Goal: Information Seeking & Learning: Learn about a topic

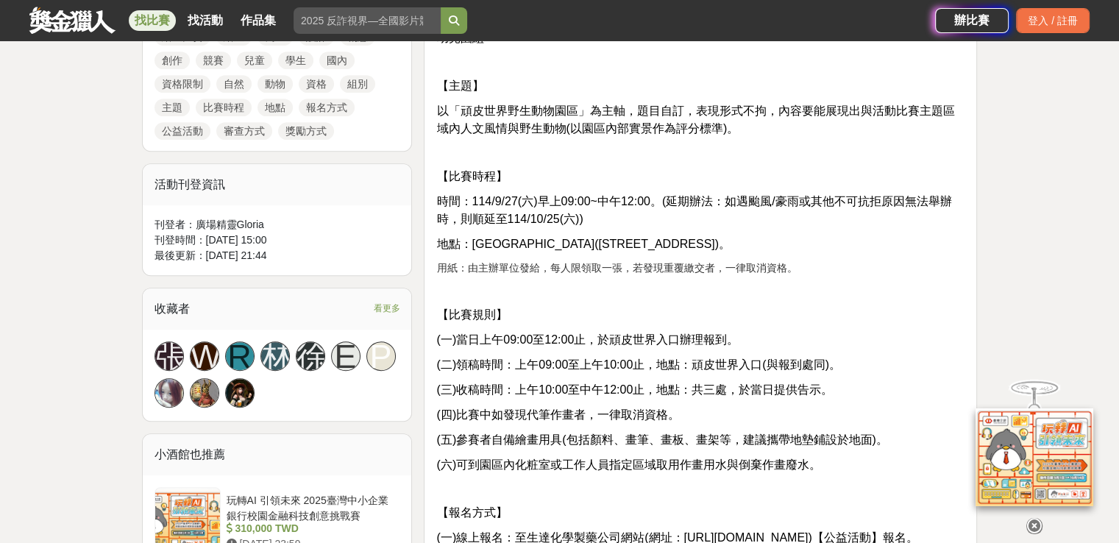
scroll to position [662, 0]
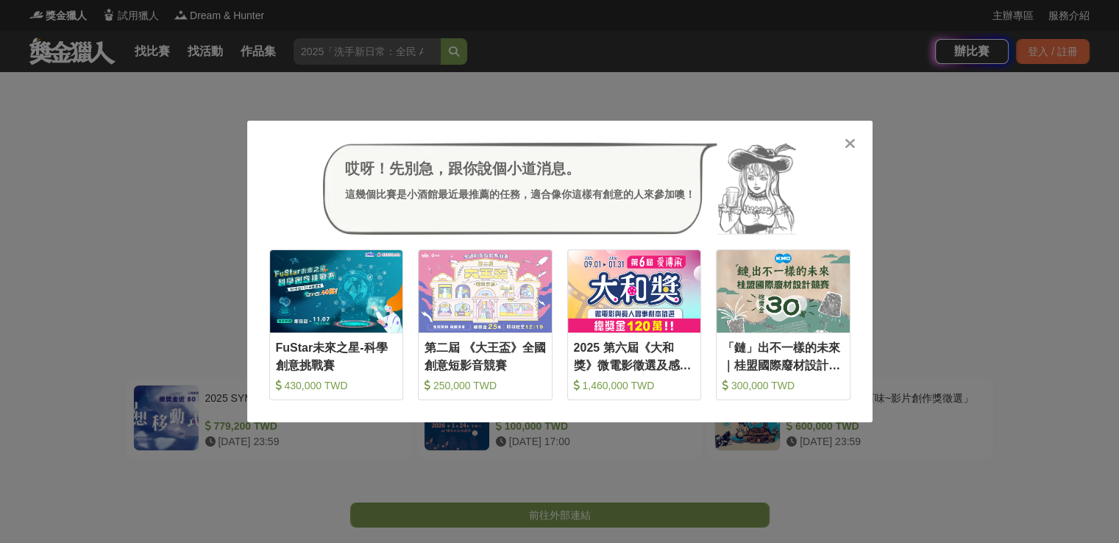
click at [849, 142] on icon at bounding box center [849, 143] width 11 height 15
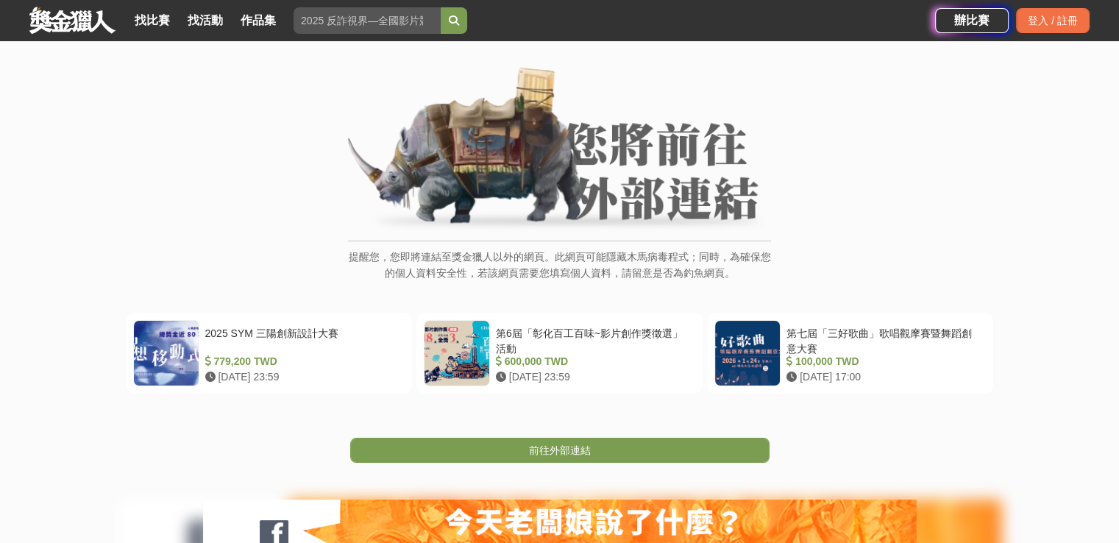
scroll to position [74, 0]
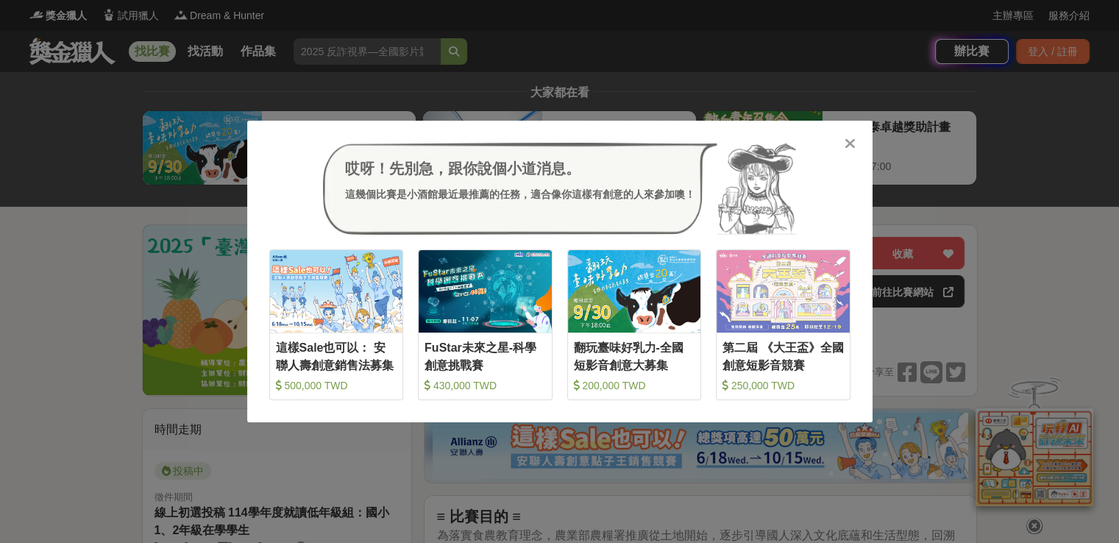
click at [847, 143] on icon at bounding box center [849, 143] width 11 height 15
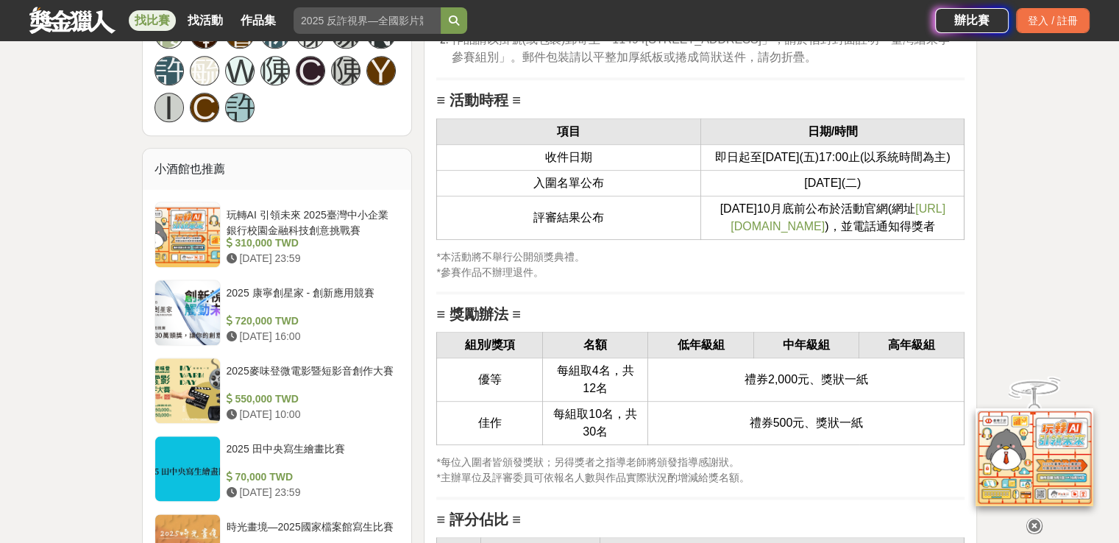
scroll to position [1765, 0]
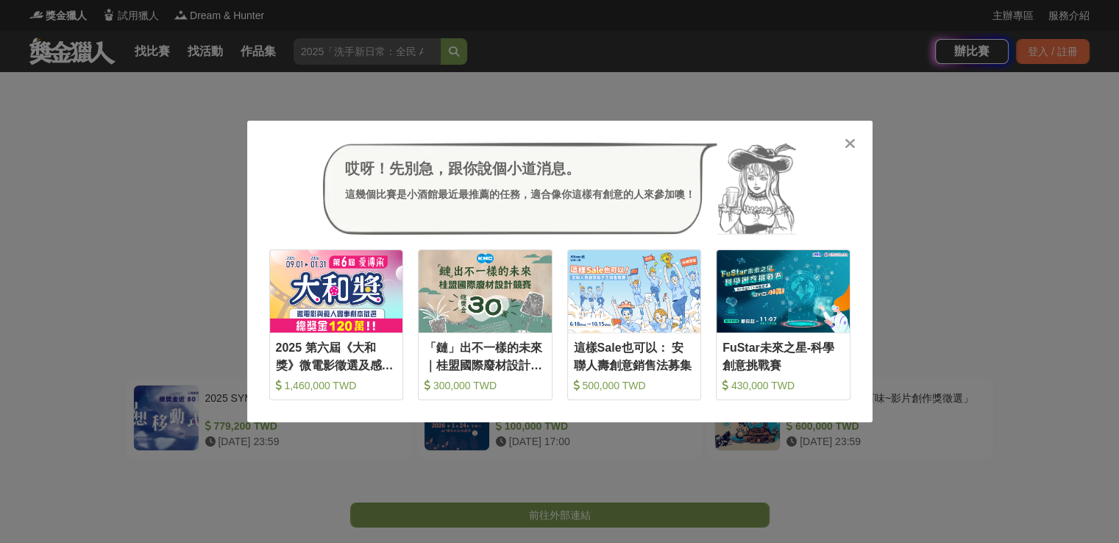
click at [851, 146] on icon at bounding box center [849, 143] width 11 height 15
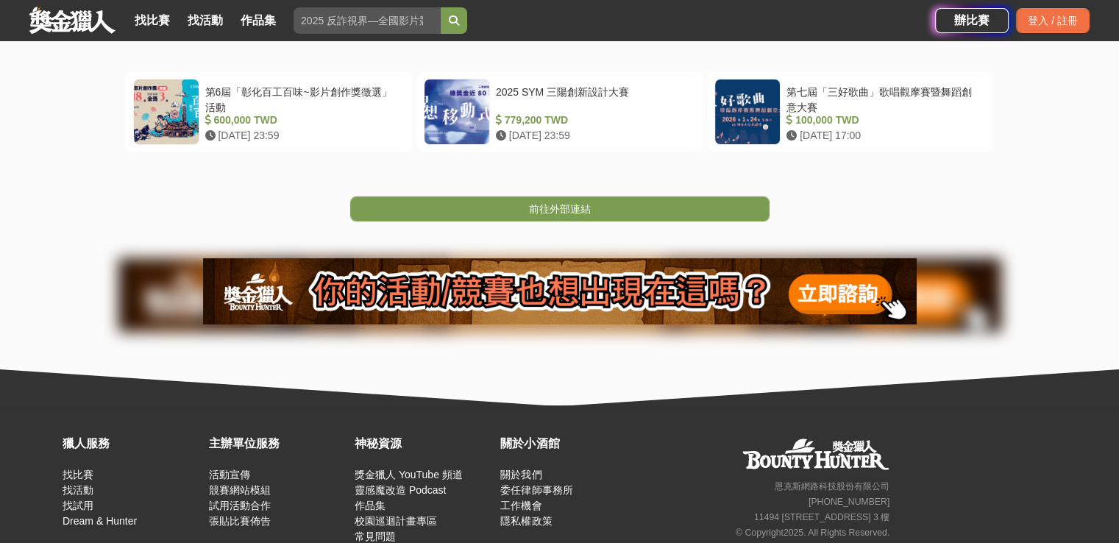
scroll to position [374, 0]
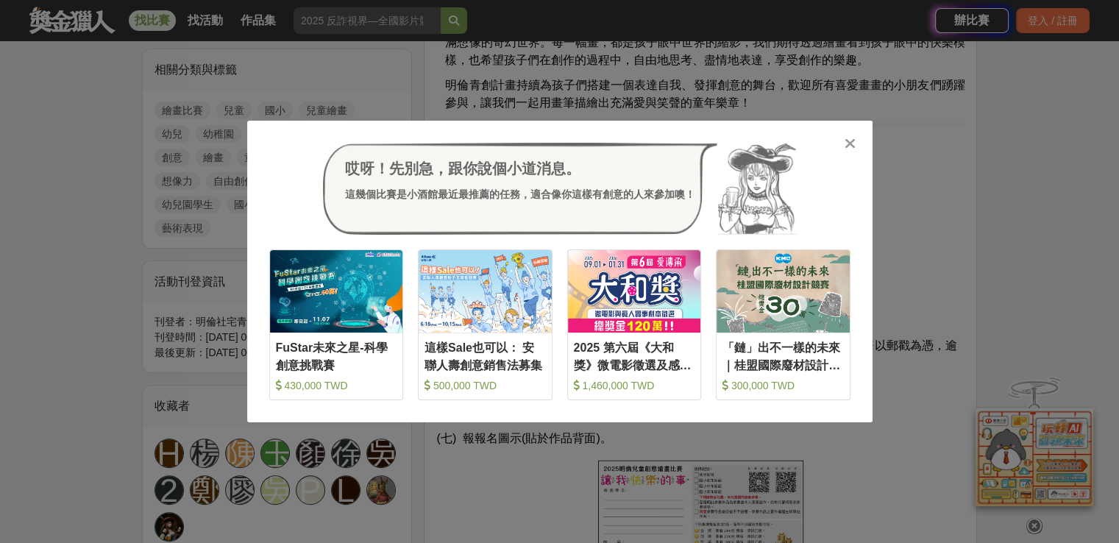
click at [849, 146] on icon at bounding box center [849, 143] width 11 height 15
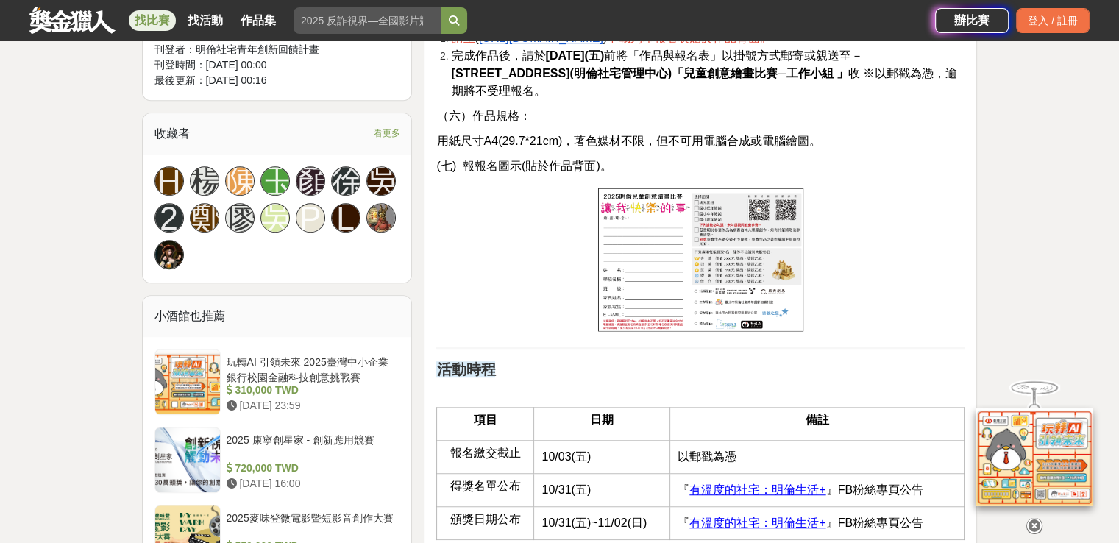
scroll to position [956, 0]
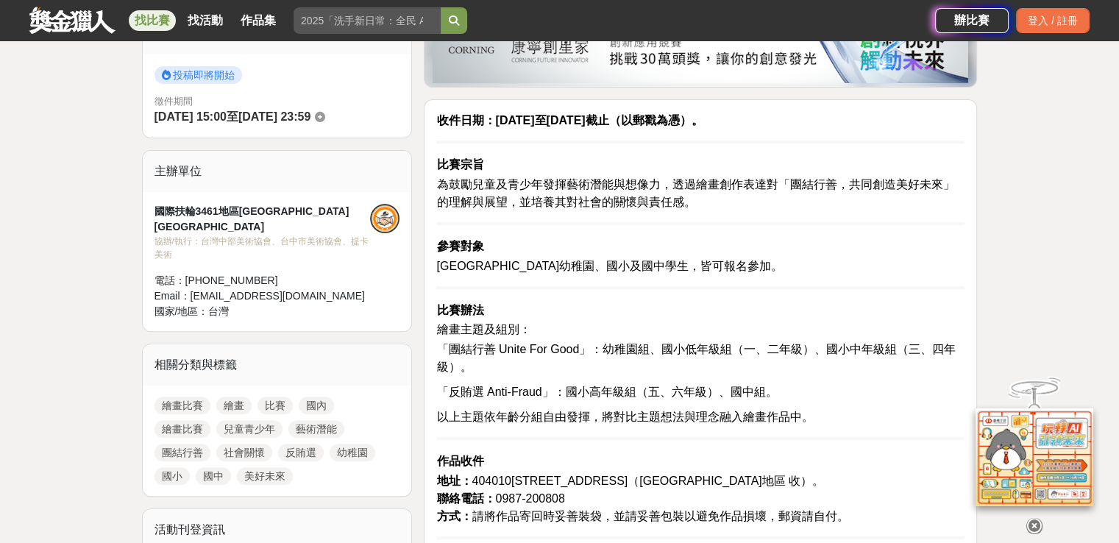
scroll to position [277, 0]
